Goal: Task Accomplishment & Management: Use online tool/utility

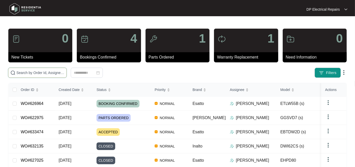
click at [50, 70] on input "text" at bounding box center [40, 73] width 48 height 6
paste input "625857"
type input "625857"
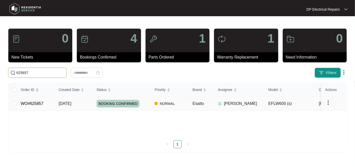
click at [82, 111] on td "[DATE]" at bounding box center [74, 103] width 38 height 14
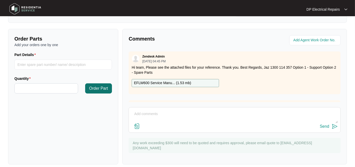
scroll to position [168, 0]
click at [46, 67] on input "Part Details" at bounding box center [63, 64] width 98 height 10
type input "r"
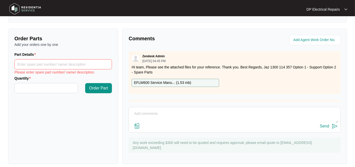
click at [172, 81] on p "EFLW600 Service Manu... ( 1.53 mb )" at bounding box center [162, 83] width 57 height 6
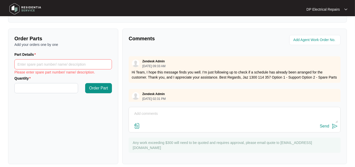
scroll to position [10, 0]
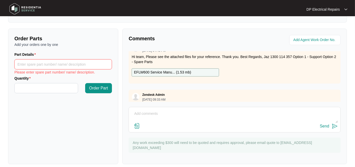
click at [56, 59] on input "Part Details" at bounding box center [63, 64] width 98 height 10
click at [44, 62] on input "Rubber bellow/door gasket" at bounding box center [63, 64] width 98 height 10
click at [41, 63] on input "Rubber bellow/door gasket" at bounding box center [63, 64] width 98 height 10
type input "Rubber bellow/ door gasket"
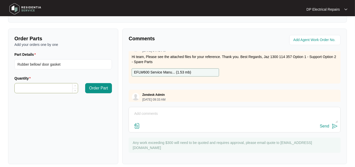
click at [43, 89] on input "Quantity" at bounding box center [46, 88] width 63 height 10
type input "*"
click at [75, 85] on icon "up" at bounding box center [75, 86] width 2 height 2
click at [103, 87] on span "Order Part" at bounding box center [98, 88] width 19 height 6
